Goal: Information Seeking & Learning: Understand process/instructions

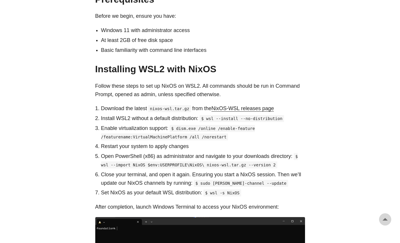
scroll to position [287, 0]
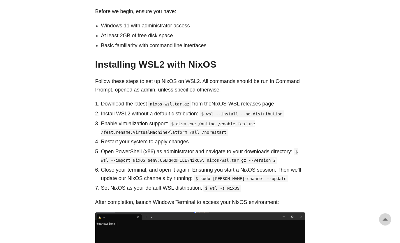
click at [177, 120] on code "$ dism.exe /online /enable-feature /featurename:VirtualMachinePlatform /all /no…" at bounding box center [178, 127] width 154 height 15
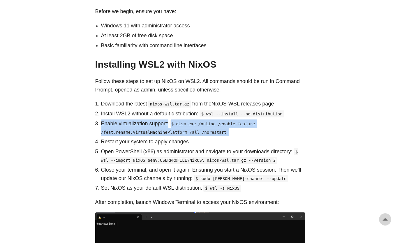
click at [177, 120] on code "$ dism.exe /online /enable-feature /featurename:VirtualMachinePlatform /all /no…" at bounding box center [178, 127] width 154 height 15
drag, startPoint x: 177, startPoint y: 115, endPoint x: 187, endPoint y: 118, distance: 10.2
click at [187, 120] on code "$ dism.exe /online /enable-feature /featurename:VirtualMachinePlatform /all /no…" at bounding box center [178, 127] width 154 height 15
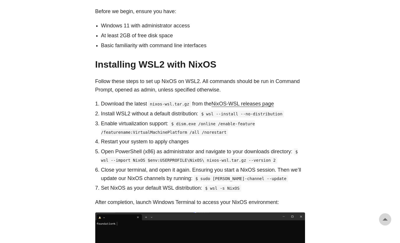
click at [187, 120] on code "$ dism.exe /online /enable-feature /featurename:VirtualMachinePlatform /all /no…" at bounding box center [178, 127] width 154 height 15
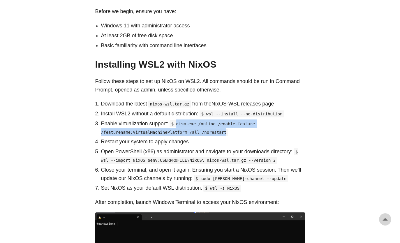
drag, startPoint x: 177, startPoint y: 114, endPoint x: 217, endPoint y: 125, distance: 42.0
click at [217, 125] on code "$ dism.exe /online /enable-feature /featurename:VirtualMachinePlatform /all /no…" at bounding box center [178, 127] width 154 height 15
copy code "dism.exe /online /enable-feature /featurename:VirtualMachinePlatform /all /nore…"
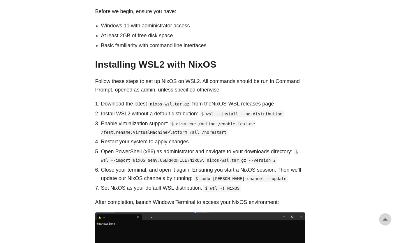
click at [263, 138] on p "Restart your system to apply changes" at bounding box center [203, 142] width 204 height 8
click at [104, 152] on code "$ wsl --import NixOS $env:USERPROFILE\NixOS\ nixos-wsl.tar.gz --version 2" at bounding box center [199, 155] width 197 height 15
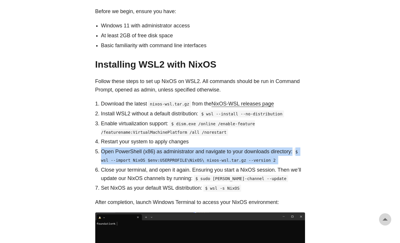
click at [104, 152] on code "$ wsl --import NixOS $env:USERPROFILE\NixOS\ nixos-wsl.tar.gz --version 2" at bounding box center [199, 155] width 197 height 15
click at [105, 153] on code "$ wsl --import NixOS $env:USERPROFILE\NixOS\ nixos-wsl.tar.gz --version 2" at bounding box center [199, 155] width 197 height 15
